Goal: Information Seeking & Learning: Learn about a topic

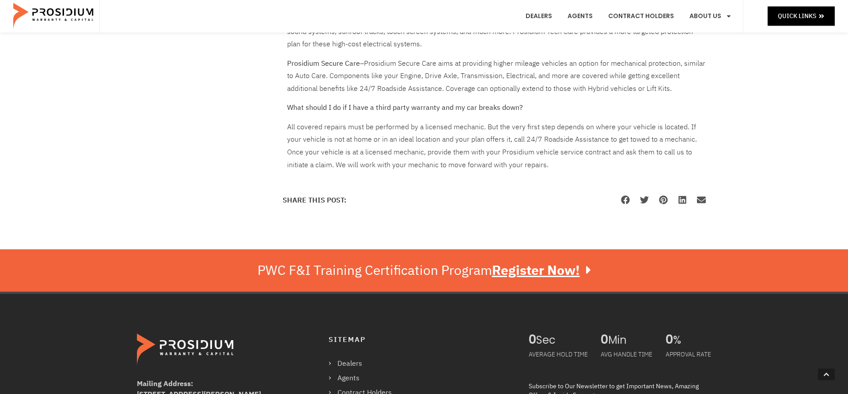
scroll to position [677, 0]
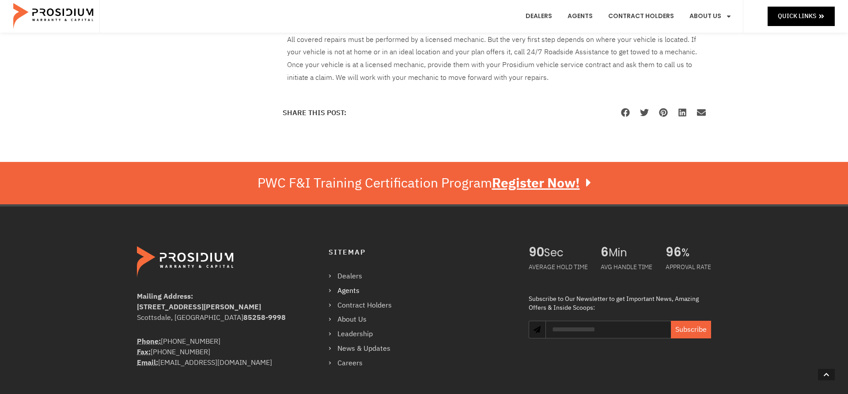
click at [345, 292] on link "Agents" at bounding box center [365, 291] width 72 height 13
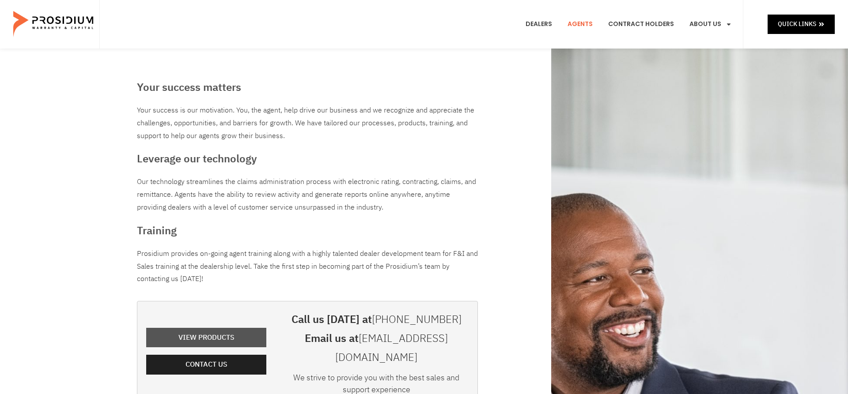
click at [227, 332] on span "View Products" at bounding box center [206, 338] width 56 height 13
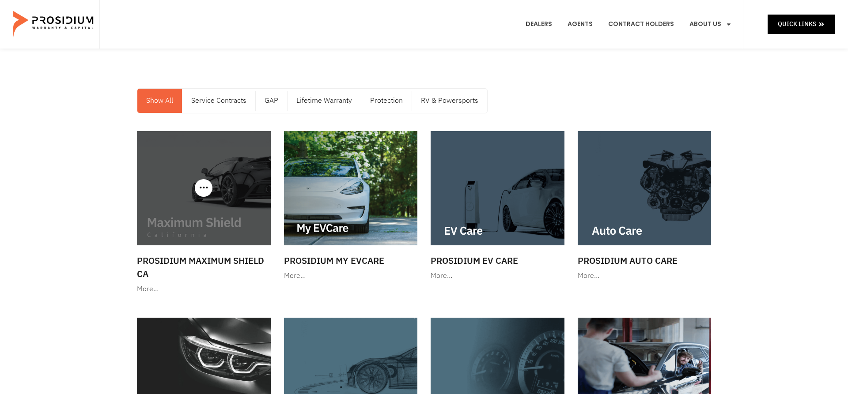
click at [178, 219] on img at bounding box center [204, 188] width 134 height 114
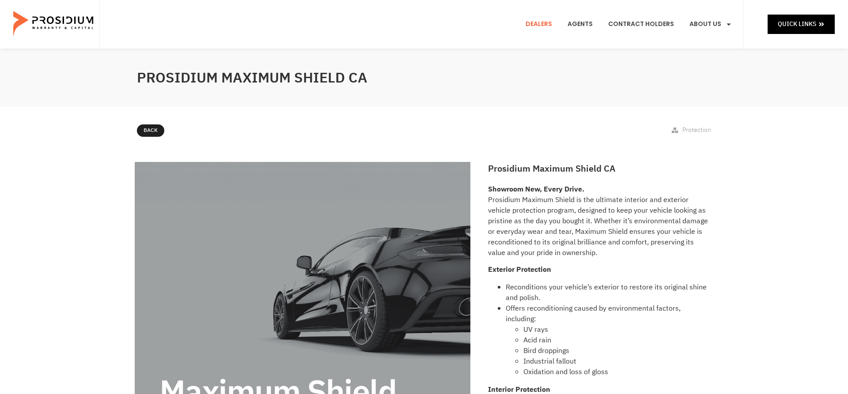
click at [545, 22] on link "Dealers" at bounding box center [539, 24] width 40 height 33
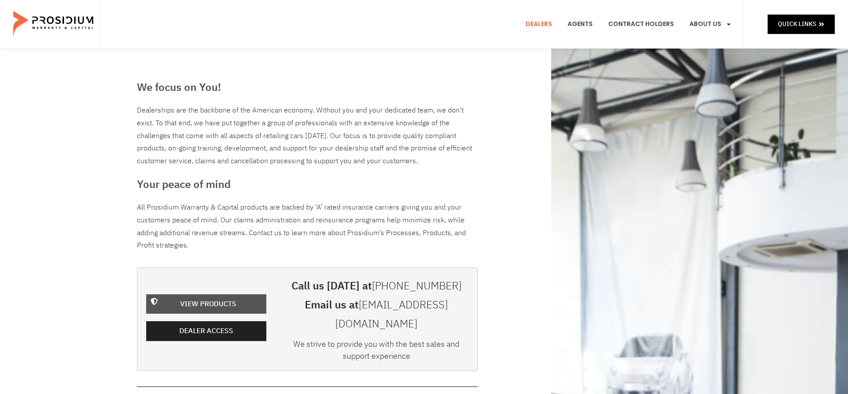
click at [222, 298] on span "View Products" at bounding box center [208, 304] width 56 height 13
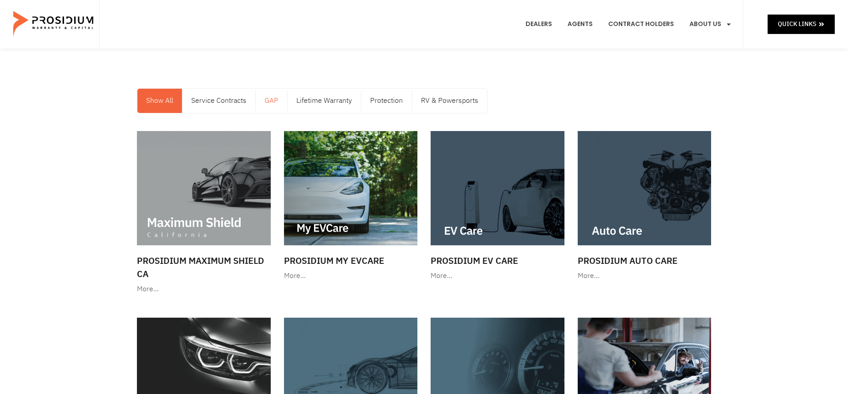
click at [279, 100] on link "GAP" at bounding box center [271, 101] width 31 height 24
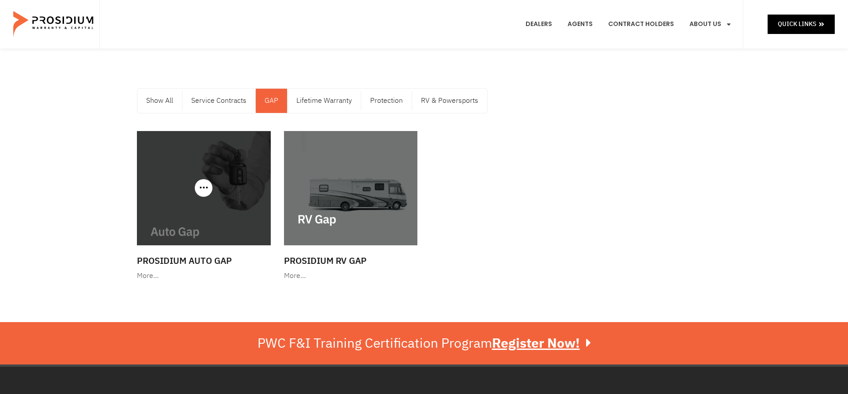
click at [184, 208] on img at bounding box center [204, 188] width 134 height 114
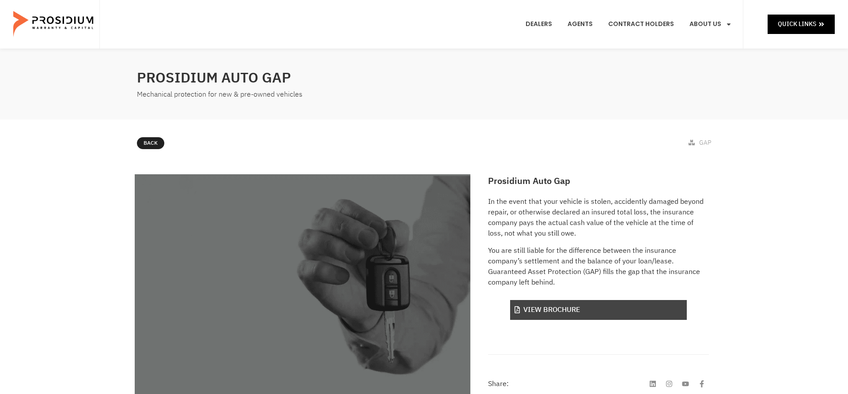
click at [621, 315] on link "View Brochure" at bounding box center [598, 310] width 177 height 20
